Goal: Task Accomplishment & Management: Complete application form

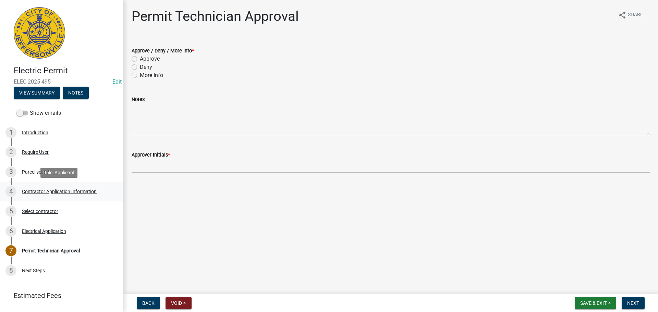
click at [48, 190] on div "Contractor Application Information" at bounding box center [59, 191] width 75 height 5
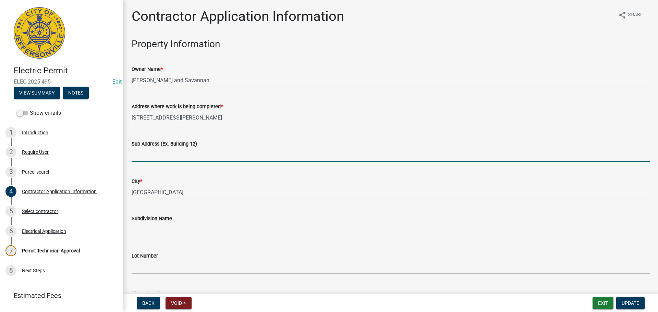
click at [190, 157] on input "Sub Address (Ex. Building 12)" at bounding box center [391, 155] width 518 height 14
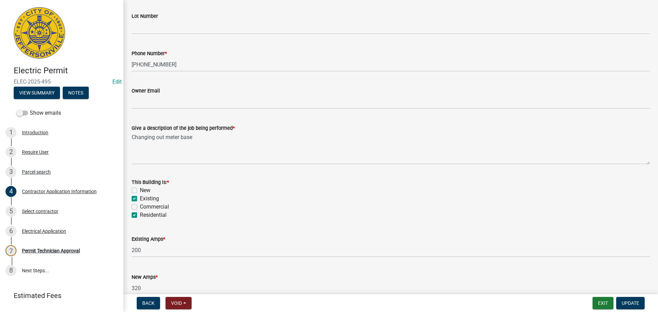
scroll to position [277, 0]
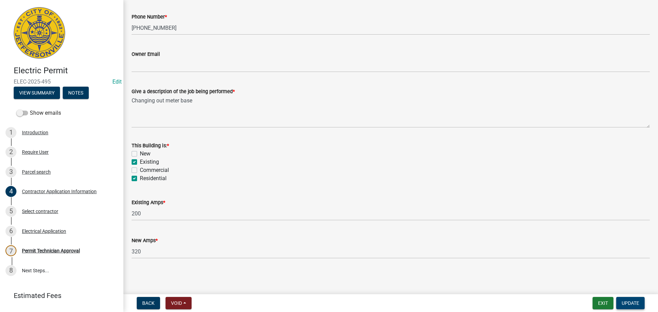
type input "[STREET_ADDRESS][PERSON_NAME]"
click at [634, 303] on span "Update" at bounding box center [630, 303] width 17 height 5
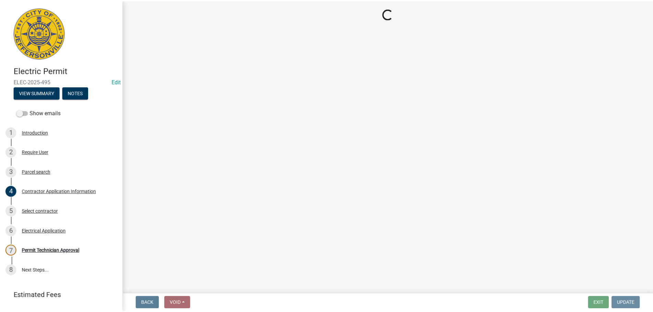
scroll to position [0, 0]
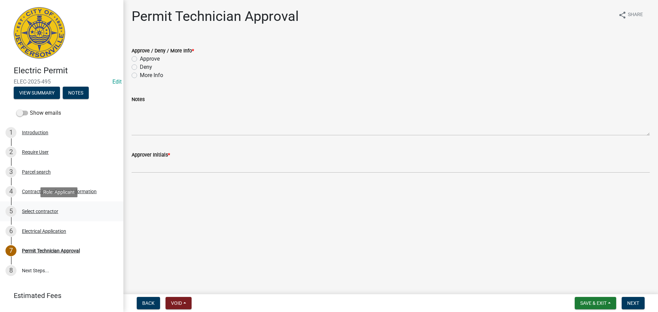
click at [42, 213] on div "Select contractor" at bounding box center [40, 211] width 36 height 5
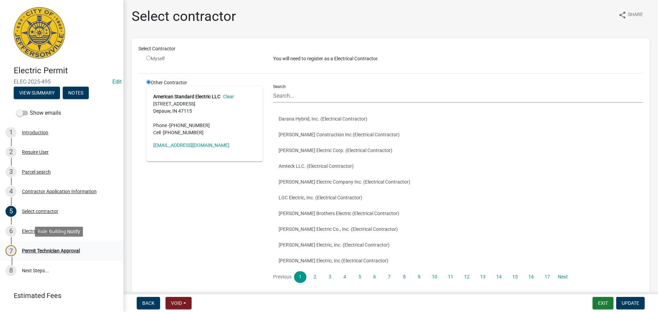
click at [37, 252] on div "Permit Technician Approval" at bounding box center [51, 250] width 58 height 5
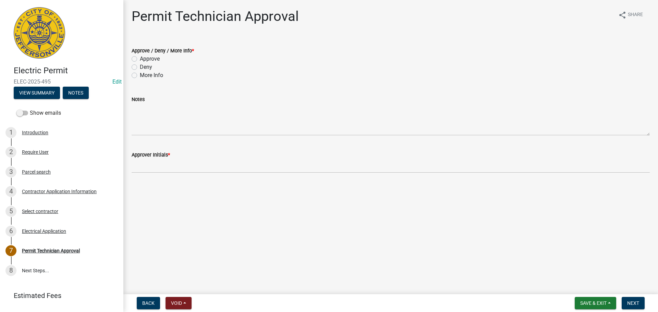
click at [153, 59] on label "Approve" at bounding box center [150, 59] width 20 height 8
click at [144, 59] on input "Approve" at bounding box center [142, 57] width 4 height 4
radio input "true"
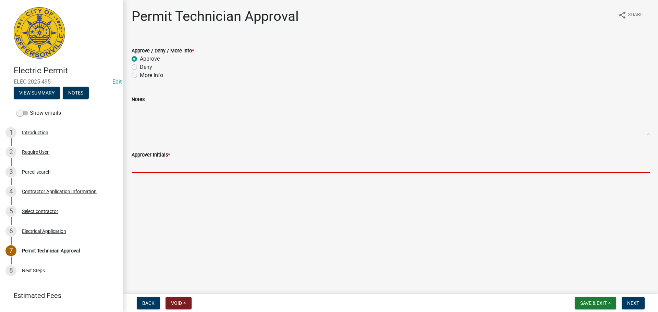
click at [177, 170] on input "Approver Initials *" at bounding box center [391, 166] width 518 height 14
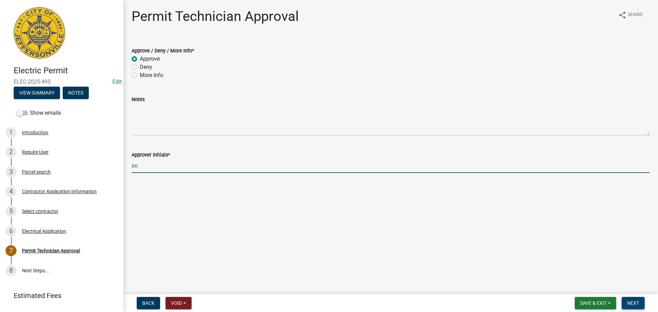
type input "lm"
click at [636, 304] on span "Next" at bounding box center [633, 303] width 12 height 5
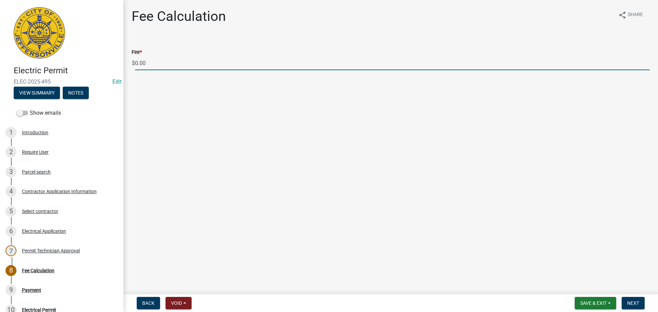
drag, startPoint x: 134, startPoint y: 63, endPoint x: 122, endPoint y: 63, distance: 12.0
click at [122, 63] on div "Electric Permit ELEC-2025-495 Edit View Summary Notes Show emails 1 Introductio…" at bounding box center [329, 156] width 658 height 312
type input "70.00"
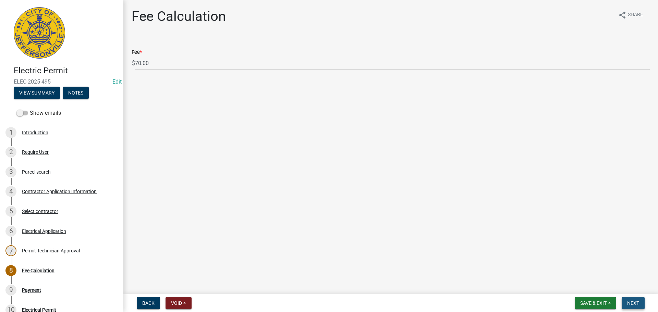
click at [636, 303] on span "Next" at bounding box center [633, 303] width 12 height 5
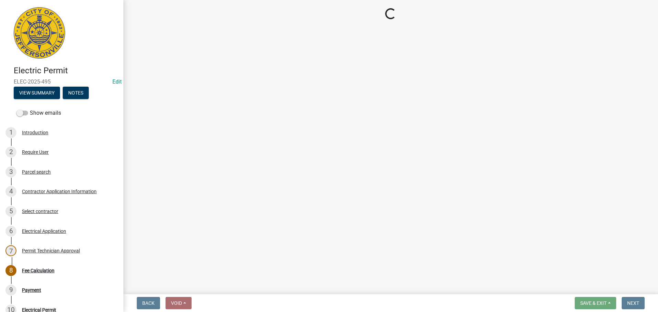
select select "3: 3"
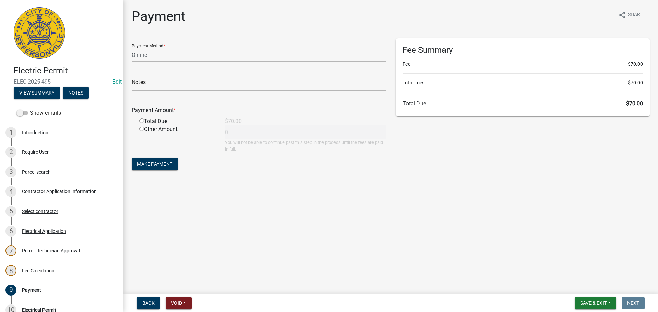
click at [591, 297] on nav "Back Void Withdraw Lock Expire Void Save & Exit Save Save & Exit Next" at bounding box center [390, 303] width 535 height 18
click at [588, 301] on span "Save & Exit" at bounding box center [593, 303] width 26 height 5
click at [590, 285] on button "Save & Exit" at bounding box center [588, 285] width 55 height 16
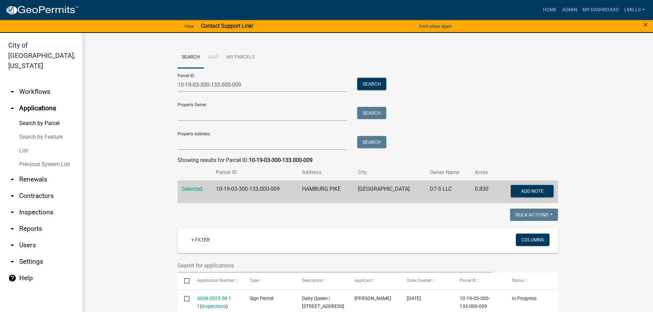
scroll to position [522, 0]
